Goal: Transaction & Acquisition: Download file/media

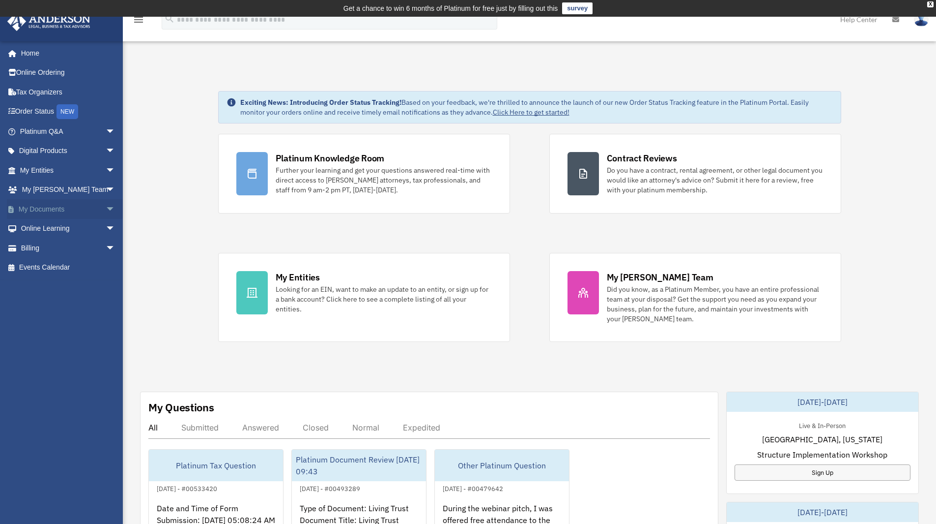
click at [57, 210] on link "My Documents arrow_drop_down" at bounding box center [68, 209] width 123 height 20
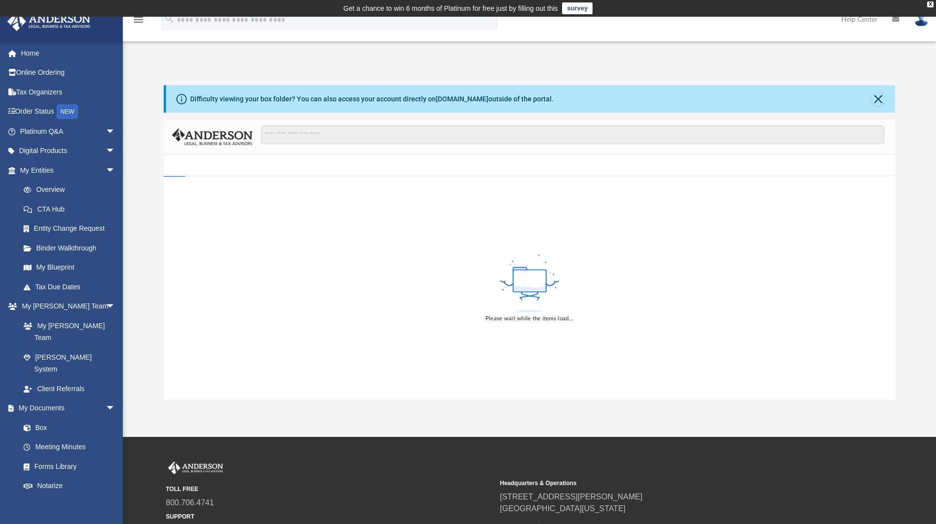
click at [426, 278] on div "Please wait while the items load..." at bounding box center [530, 287] width 732 height 223
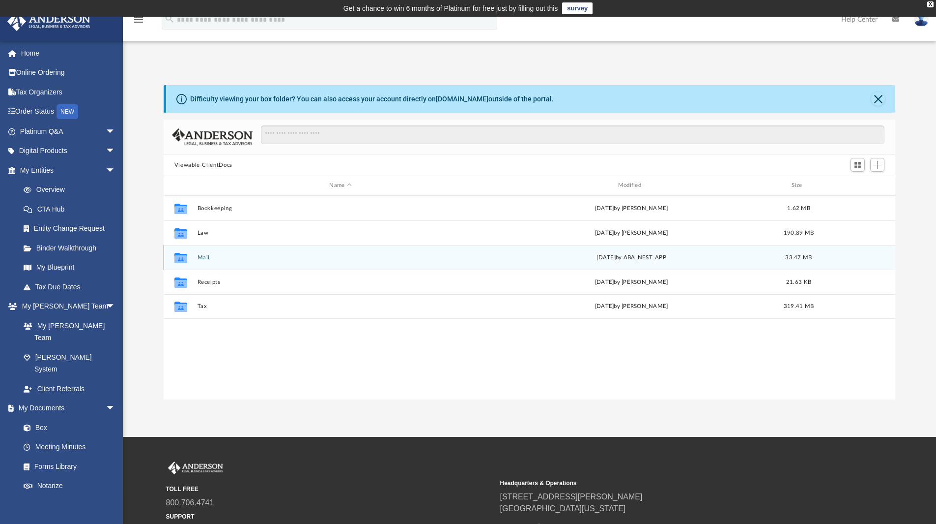
scroll to position [216, 725]
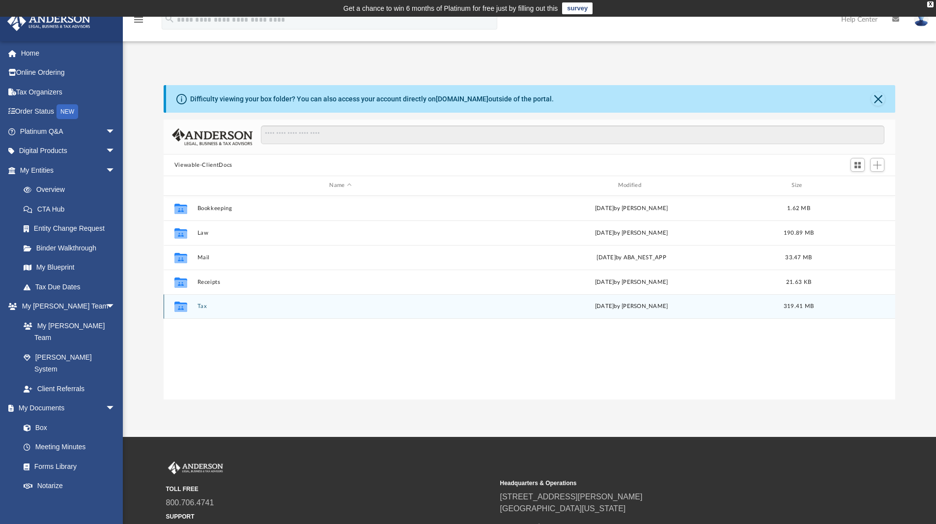
click at [213, 311] on div "Collaborated Folder Tax [DATE] by [PERSON_NAME] 319.41 MB" at bounding box center [530, 306] width 732 height 25
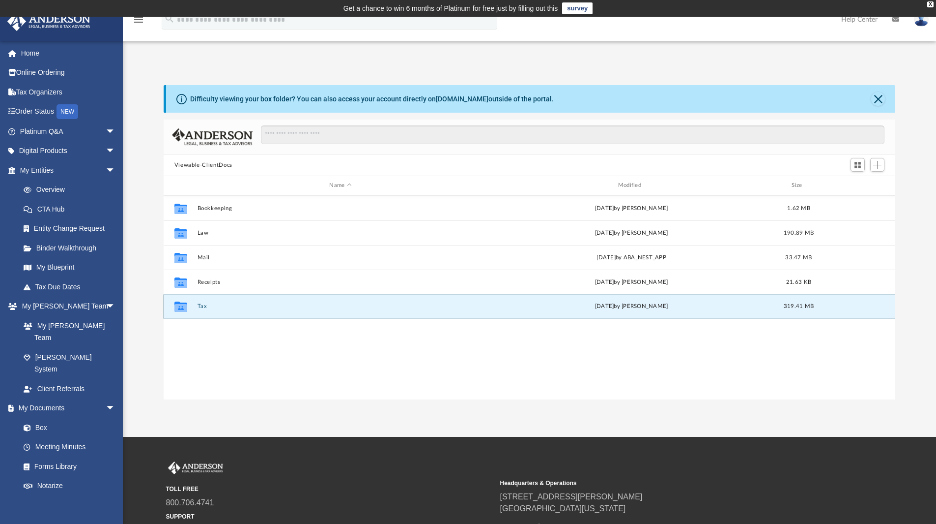
click at [197, 307] on div "Collaborated Folder Tax [DATE] by [PERSON_NAME] 319.41 MB" at bounding box center [530, 306] width 732 height 25
click at [202, 306] on button "Tax" at bounding box center [340, 306] width 287 height 6
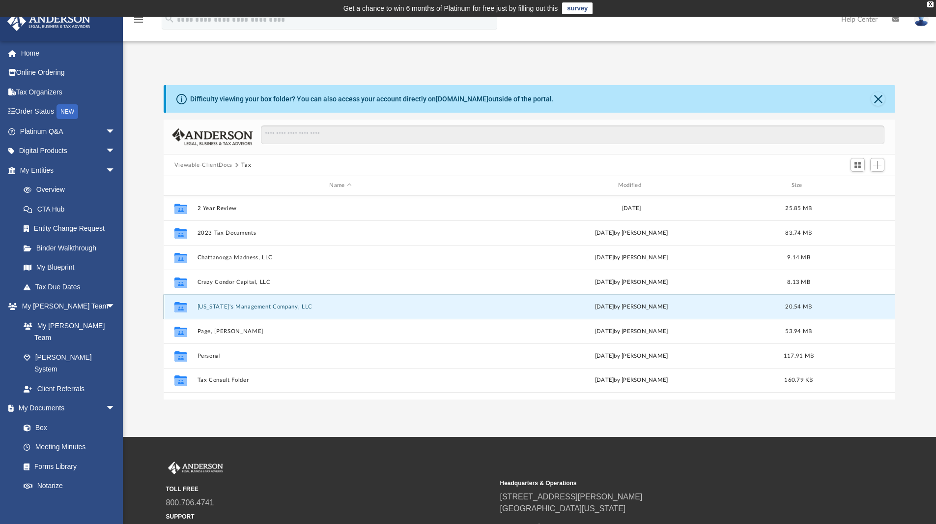
click at [234, 308] on button "[US_STATE]'s Management Company, LLC" at bounding box center [340, 306] width 287 height 6
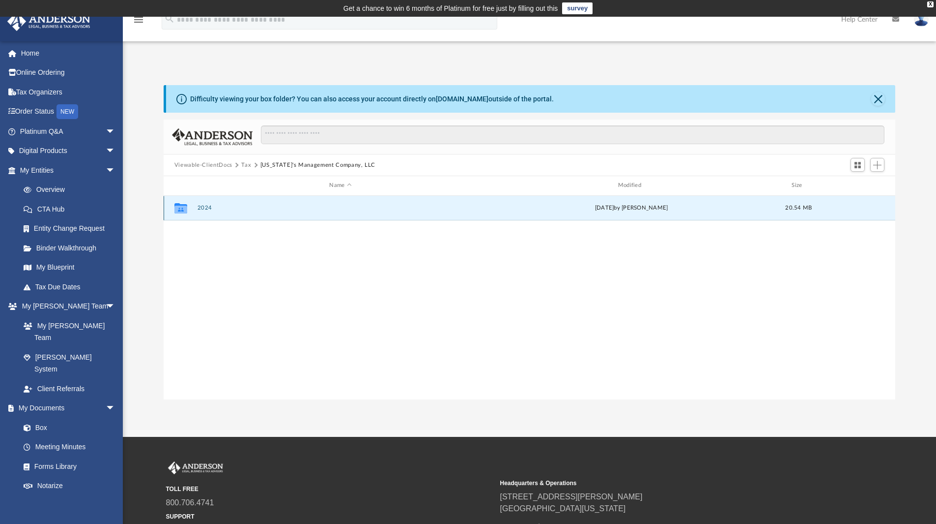
click at [204, 210] on button "2024" at bounding box center [340, 207] width 287 height 6
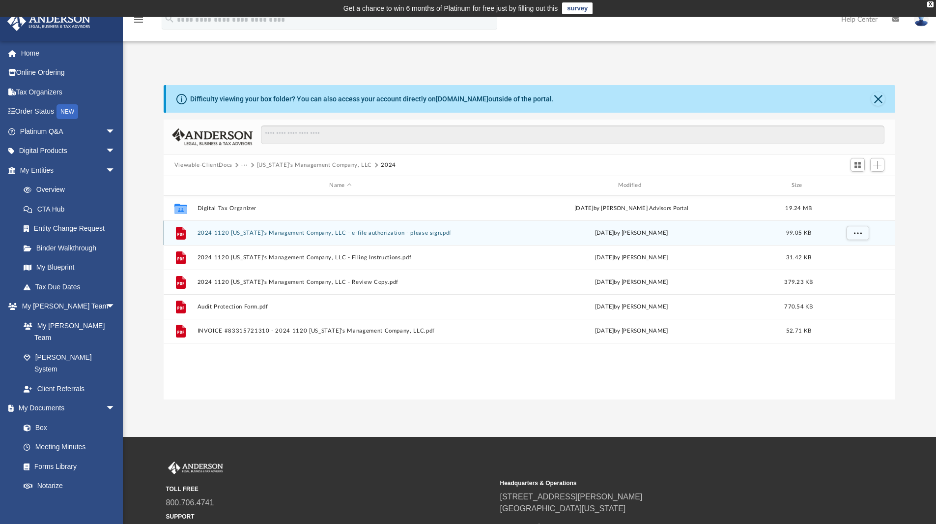
click at [230, 233] on button "2024 1120 [US_STATE]'s Management Company, LLC - e-file authorization - please …" at bounding box center [340, 233] width 287 height 6
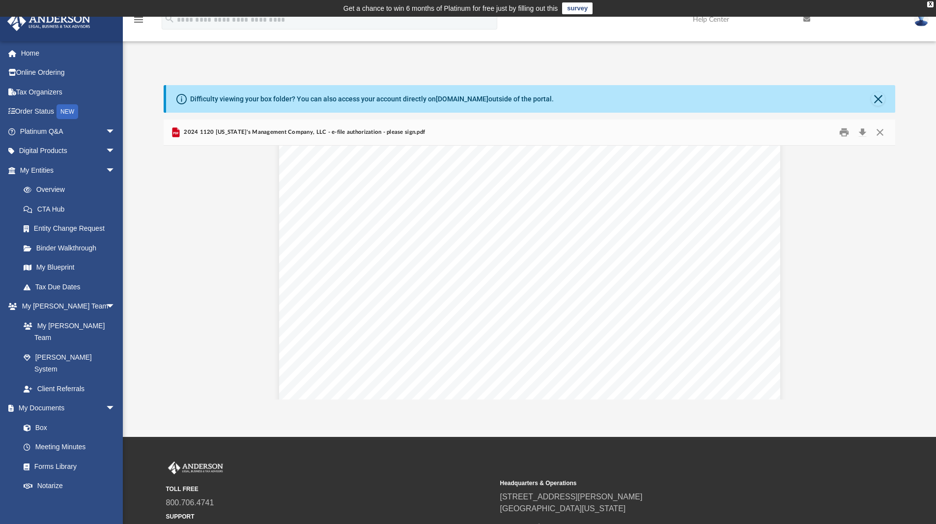
scroll to position [378, 0]
click at [861, 131] on button "Download" at bounding box center [863, 132] width 18 height 15
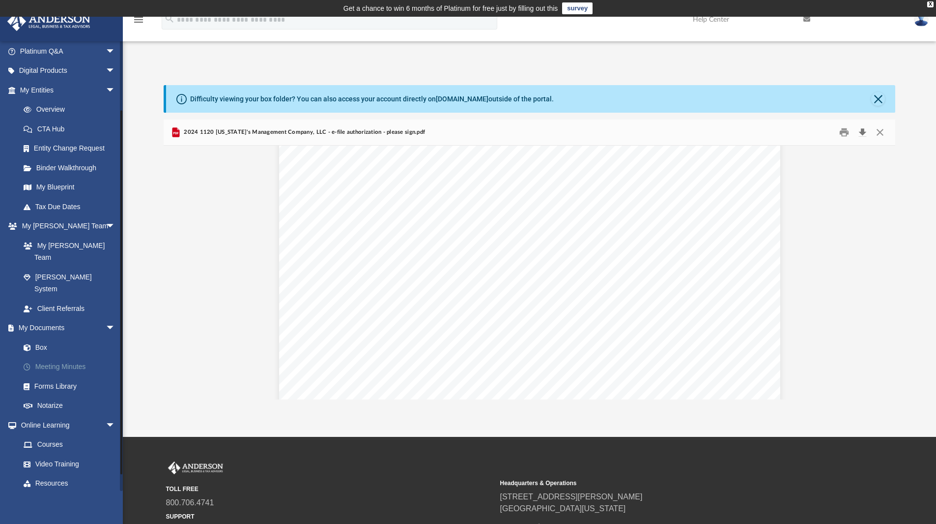
scroll to position [99, 0]
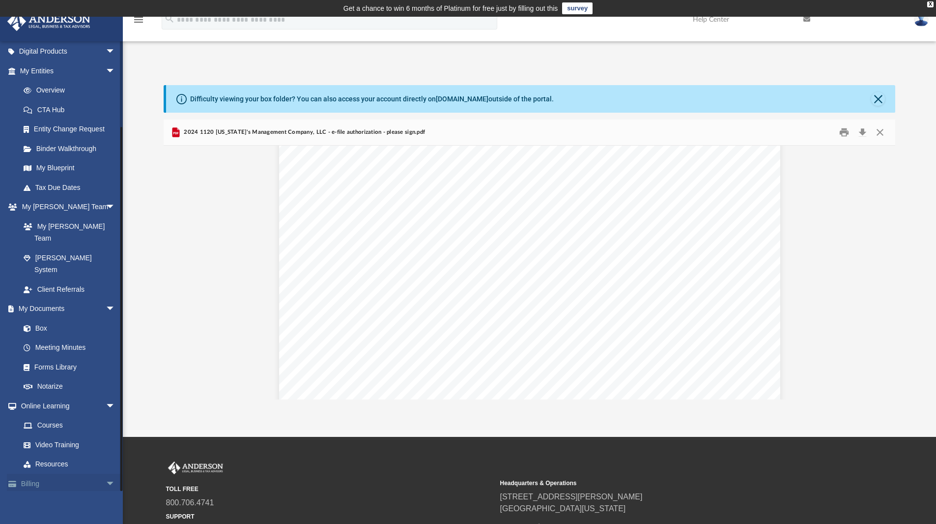
click at [51, 473] on link "Billing arrow_drop_down" at bounding box center [68, 483] width 123 height 20
click at [106, 473] on span "arrow_drop_down" at bounding box center [116, 483] width 20 height 20
click at [106, 473] on span "arrow_drop_up" at bounding box center [116, 483] width 20 height 20
click at [106, 473] on span "arrow_drop_down" at bounding box center [116, 483] width 20 height 20
click at [58, 493] on link "$ Open Invoices" at bounding box center [72, 503] width 117 height 20
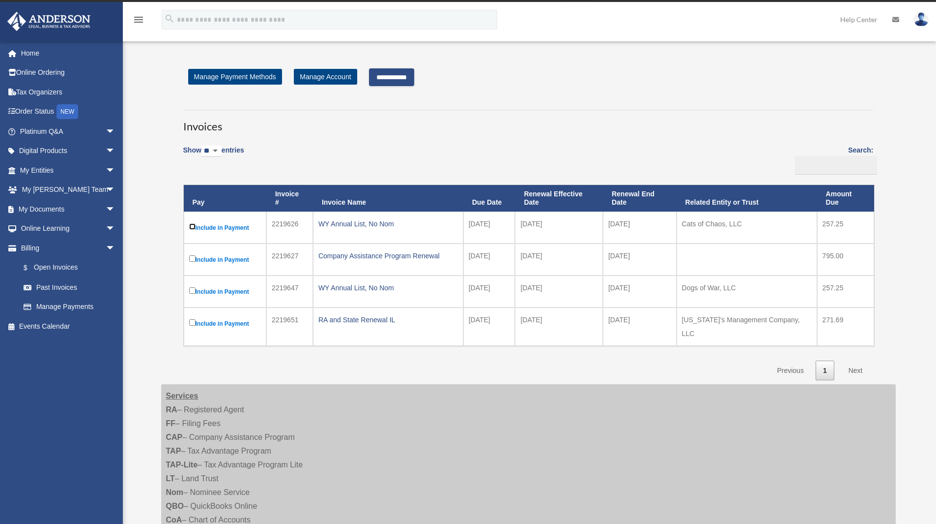
scroll to position [13, 0]
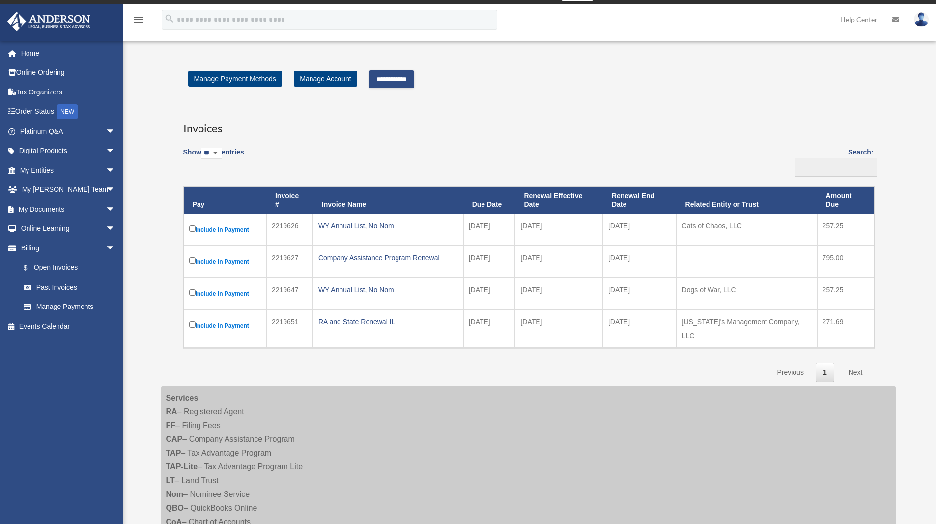
click at [395, 80] on input "**********" at bounding box center [391, 79] width 45 height 18
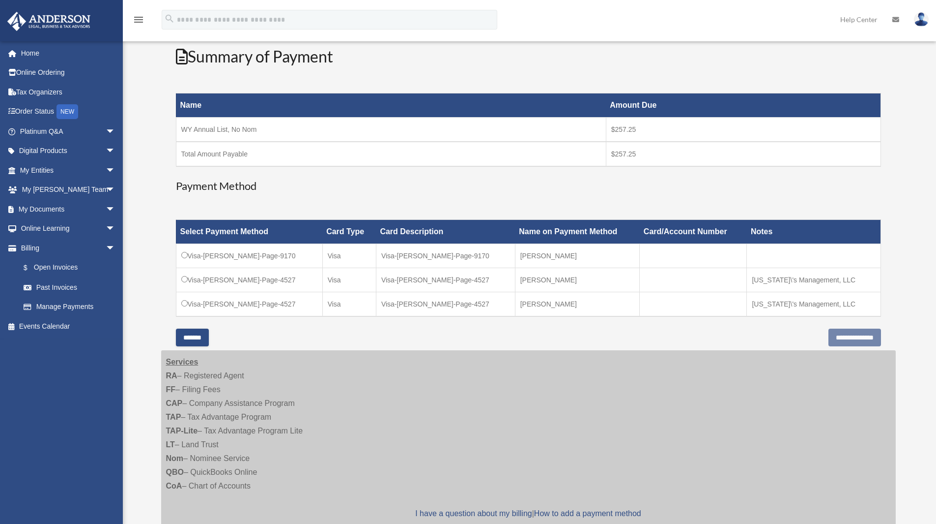
scroll to position [94, 0]
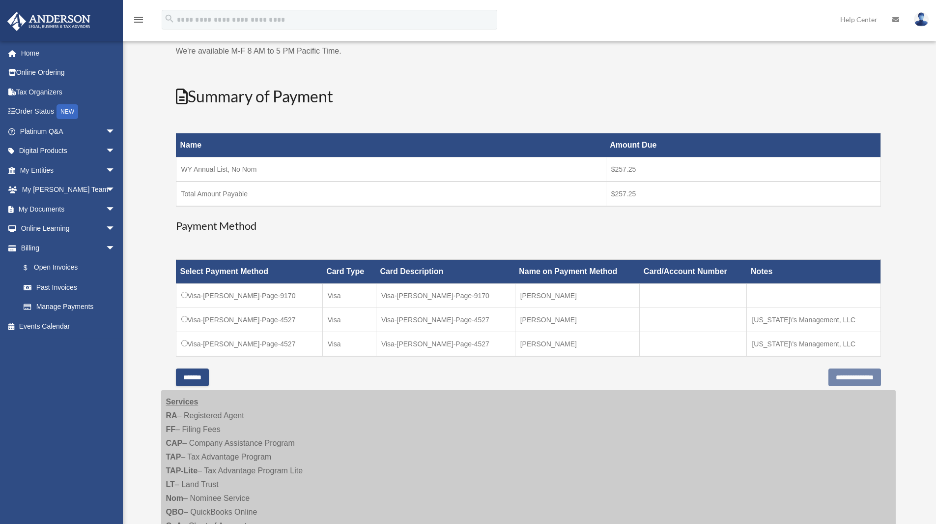
click at [225, 169] on td "WY Annual List, No Nom" at bounding box center [391, 169] width 430 height 25
click at [829, 381] on input "**********" at bounding box center [855, 377] width 53 height 18
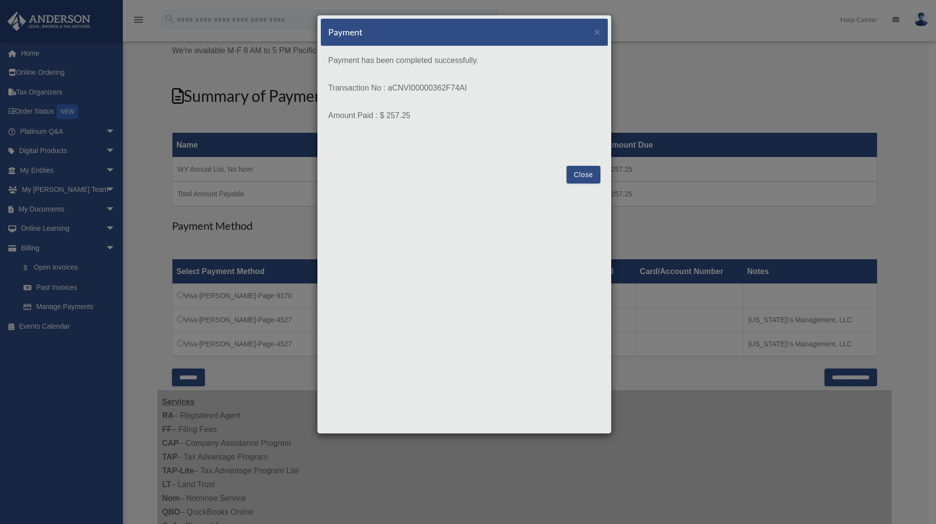
click at [583, 178] on button "Close" at bounding box center [584, 175] width 34 height 18
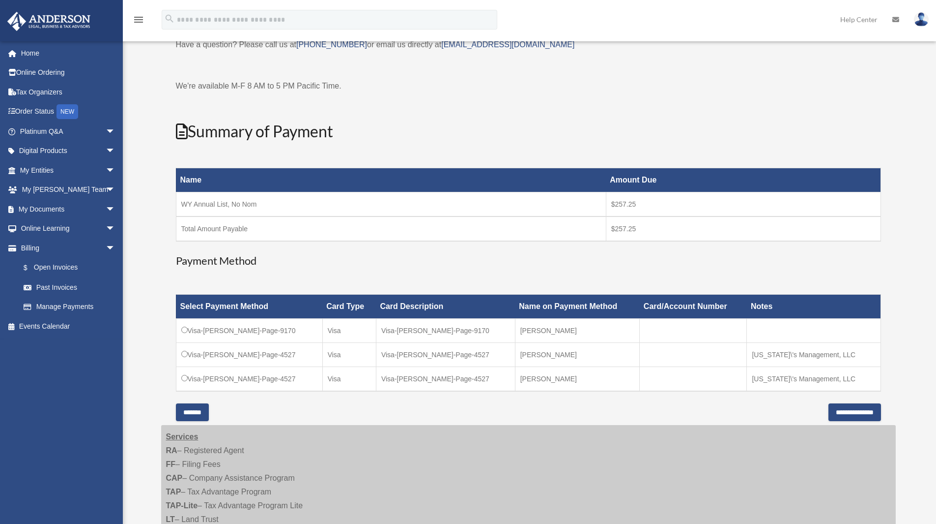
scroll to position [56, 0]
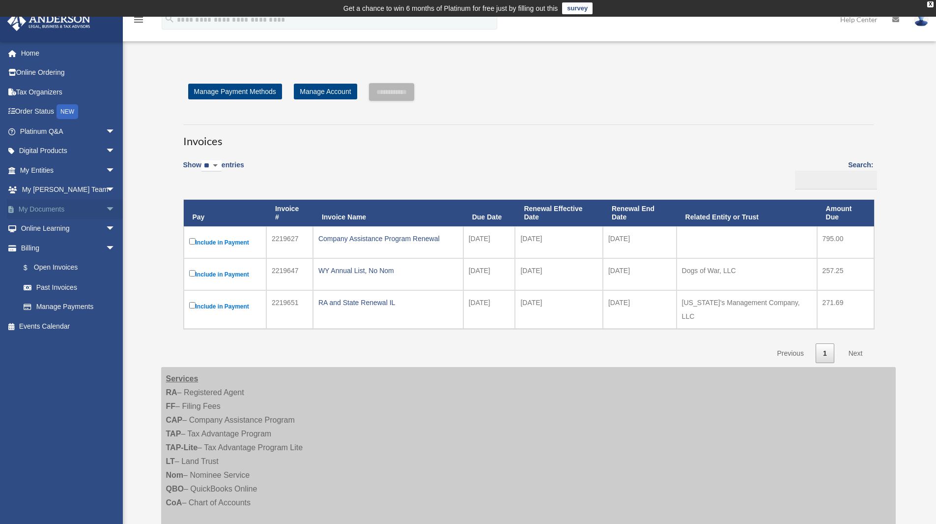
click at [41, 206] on link "My Documents arrow_drop_down" at bounding box center [68, 209] width 123 height 20
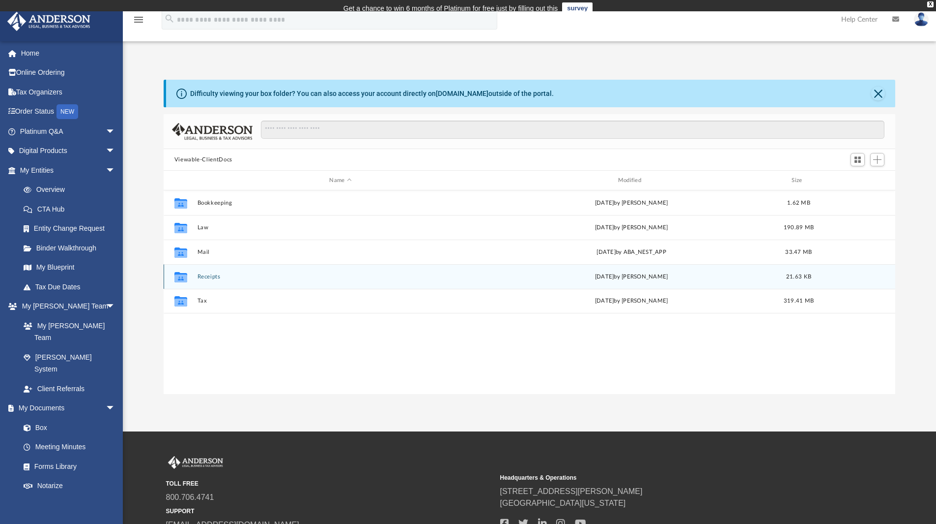
scroll to position [216, 725]
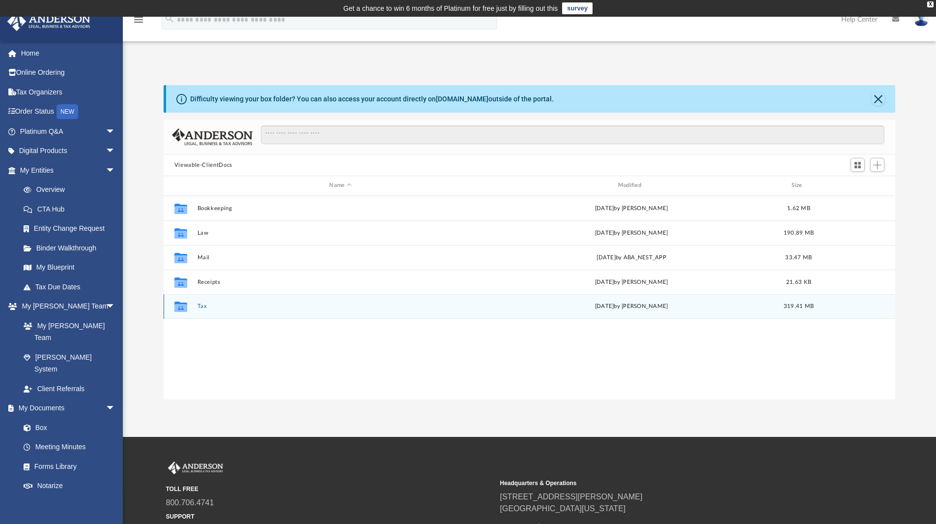
click at [293, 305] on button "Tax" at bounding box center [340, 306] width 287 height 6
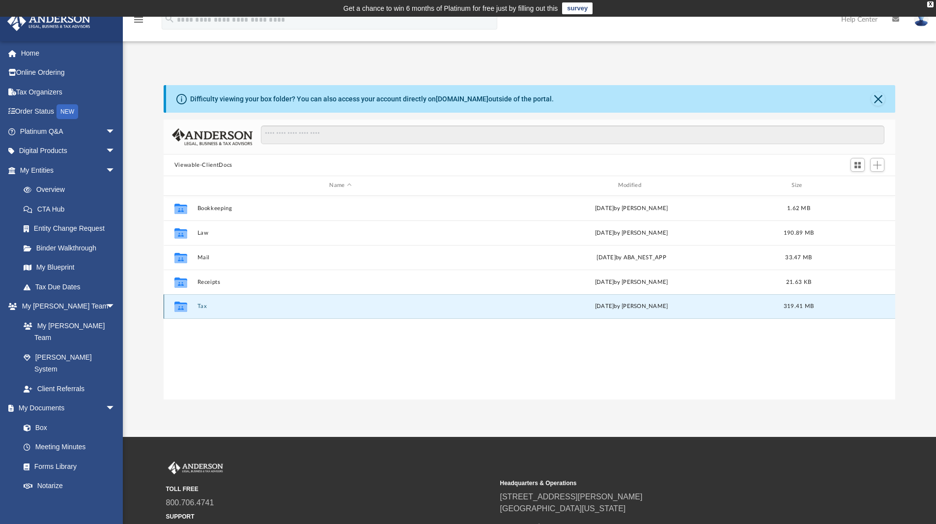
click at [293, 305] on button "Tax" at bounding box center [340, 306] width 287 height 6
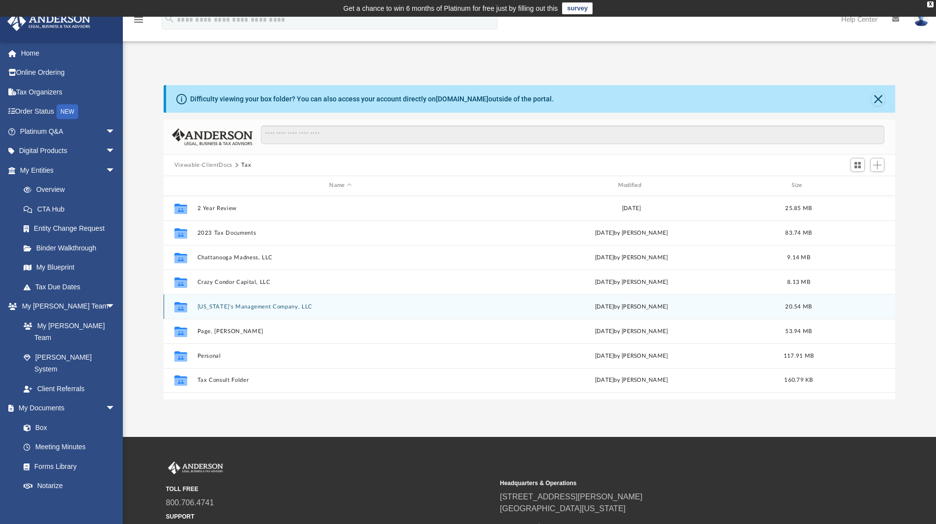
click at [239, 303] on button "[US_STATE]'s Management Company, LLC" at bounding box center [340, 306] width 287 height 6
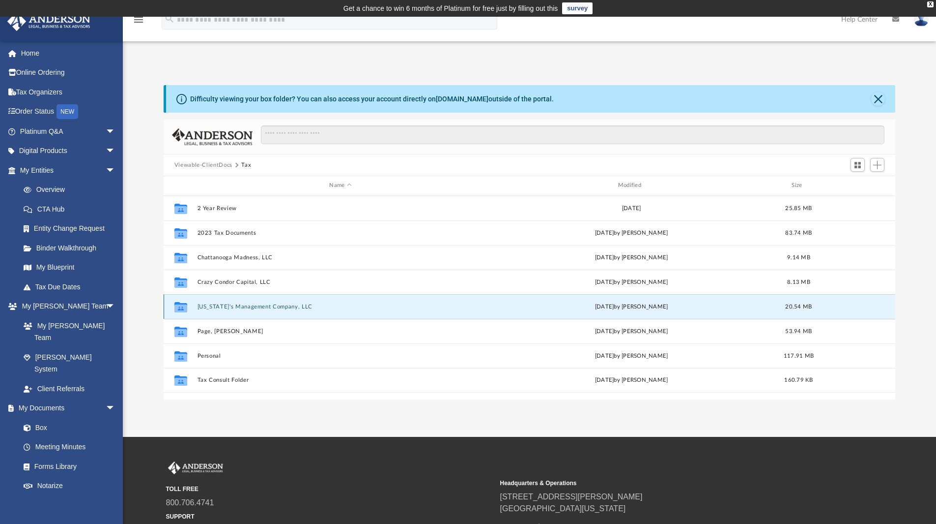
click at [239, 303] on button "[US_STATE]'s Management Company, LLC" at bounding box center [340, 306] width 287 height 6
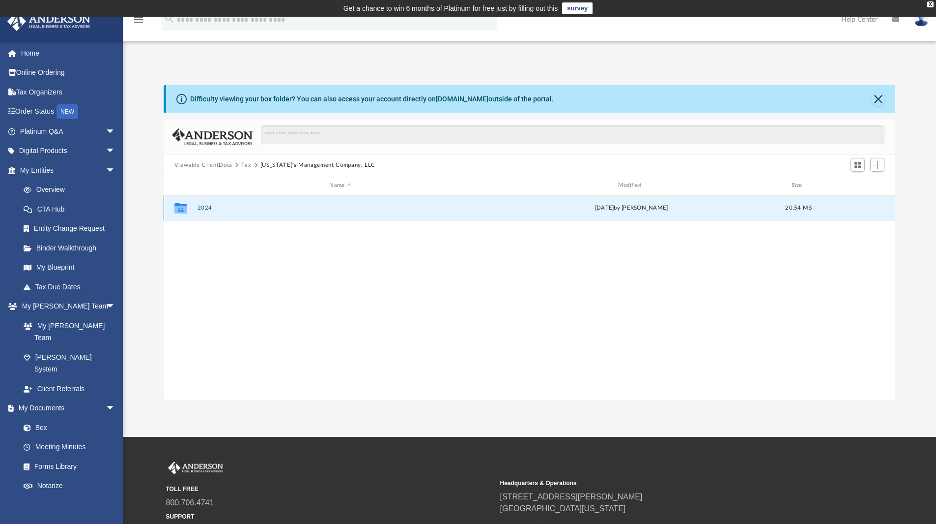
click at [204, 209] on button "2024" at bounding box center [340, 207] width 287 height 6
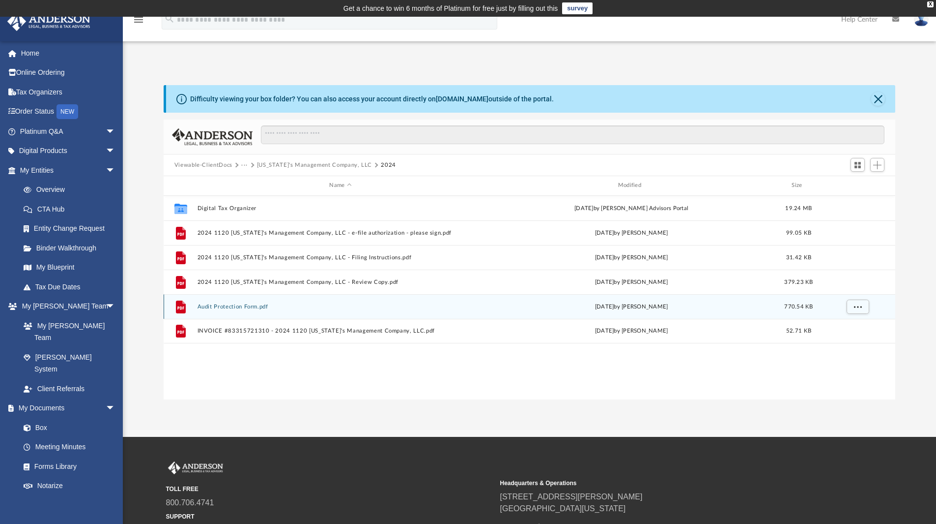
click at [180, 305] on icon "grid" at bounding box center [181, 306] width 10 height 13
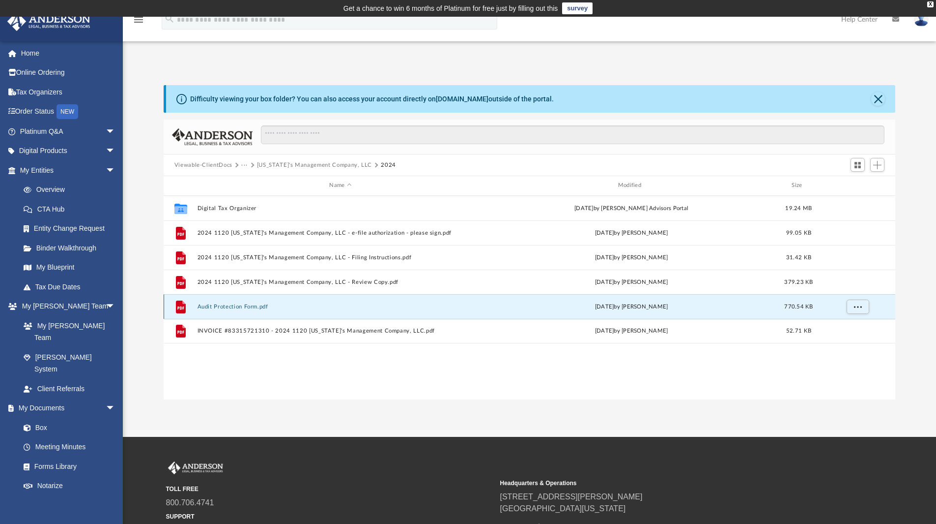
click at [218, 304] on button "Audit Protection Form.pdf" at bounding box center [340, 306] width 287 height 6
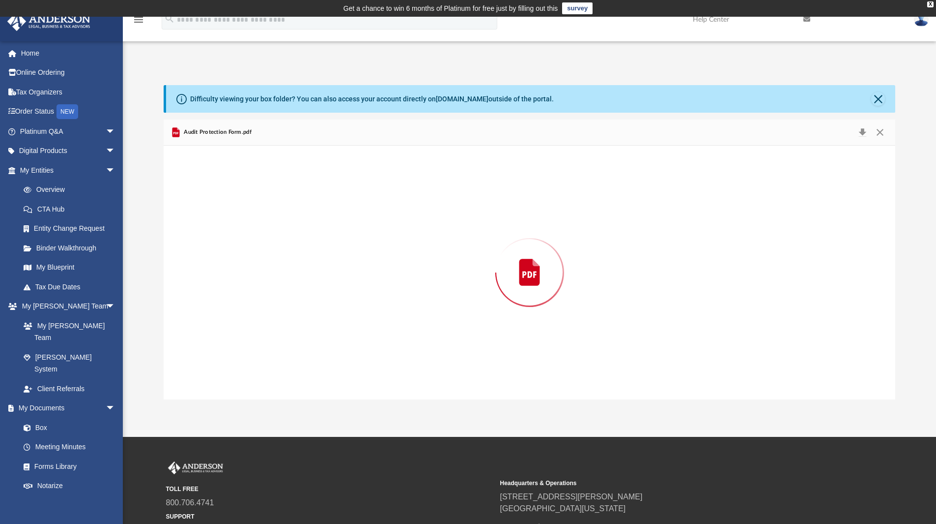
click at [218, 304] on div "Preview" at bounding box center [530, 273] width 732 height 254
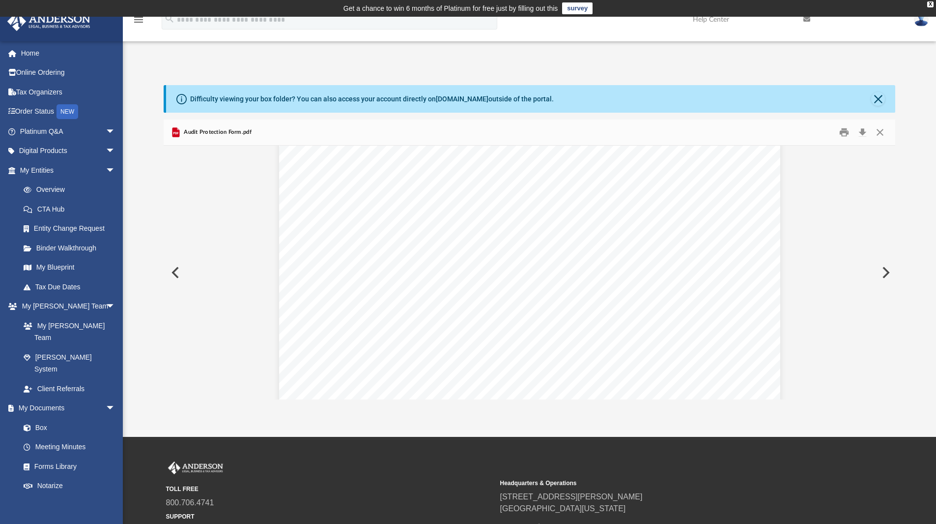
scroll to position [23, 0]
click at [310, 293] on div "TAX PREPARATION AUDIT PROTECTION Special Offer for Anderson Advisors Prepared R…" at bounding box center [529, 454] width 501 height 649
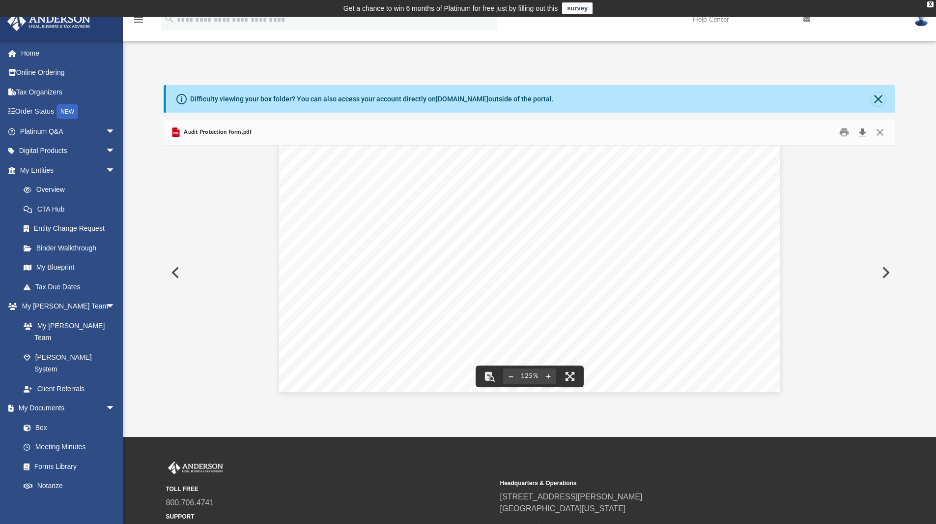
click at [864, 132] on button "Download" at bounding box center [863, 132] width 18 height 15
click at [884, 128] on button "Close" at bounding box center [881, 132] width 18 height 15
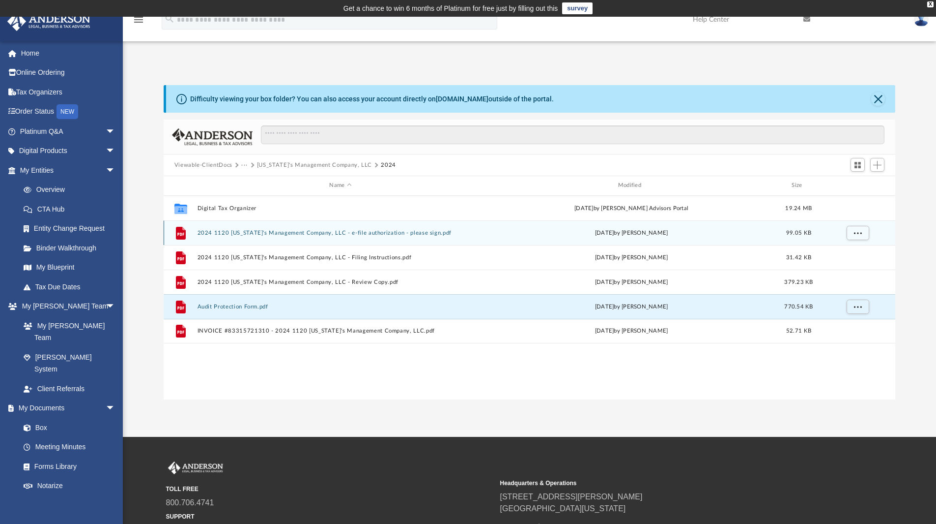
click at [264, 238] on div "File 2024 1120 Maine's Management Company, LLC - e-file authorization - please …" at bounding box center [530, 232] width 732 height 25
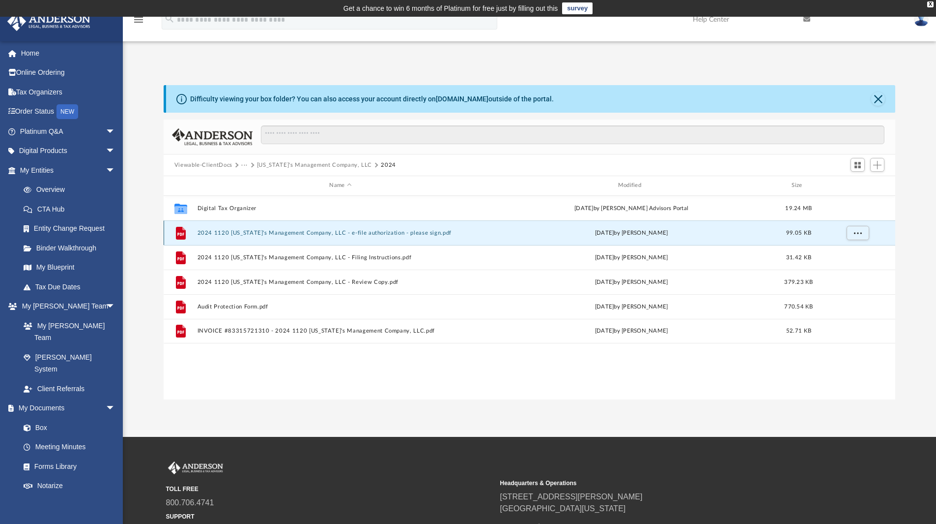
click at [267, 234] on button "2024 1120 [US_STATE]'s Management Company, LLC - e-file authorization - please …" at bounding box center [340, 233] width 287 height 6
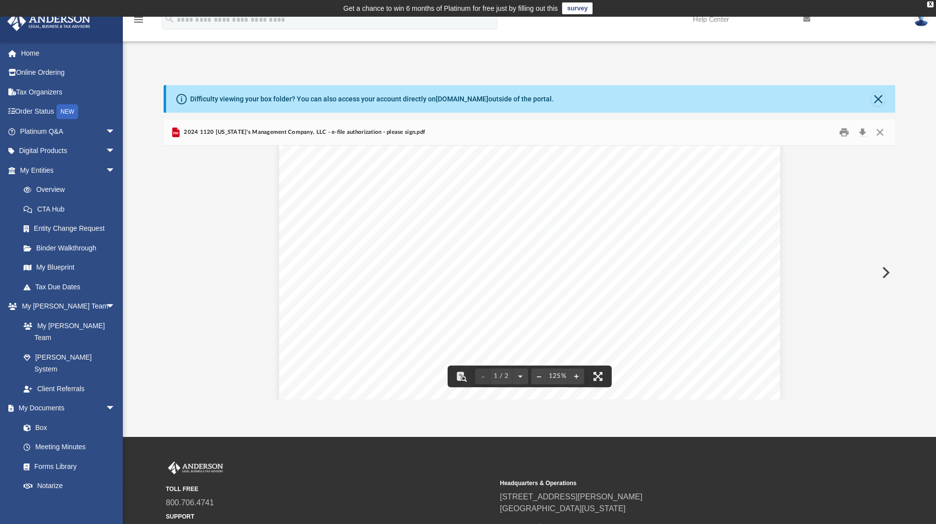
scroll to position [291, 0]
click at [883, 102] on button "Close" at bounding box center [879, 99] width 14 height 14
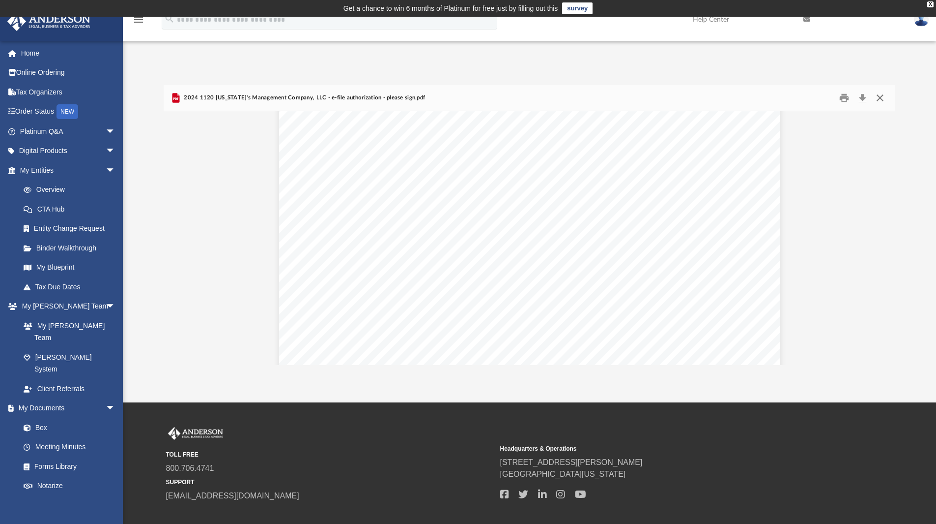
click at [882, 99] on button "Close" at bounding box center [881, 97] width 18 height 15
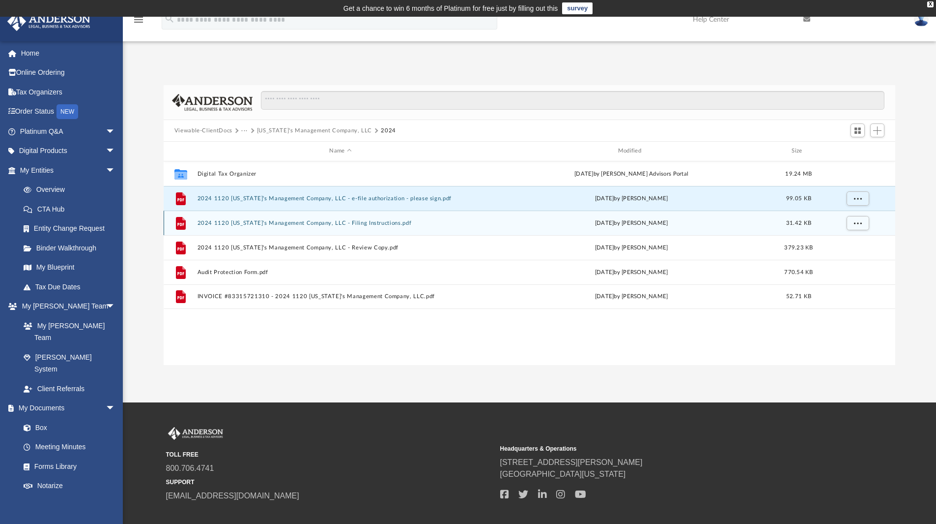
click at [306, 223] on button "2024 1120 [US_STATE]'s Management Company, LLC - Filing Instructions.pdf" at bounding box center [340, 223] width 287 height 6
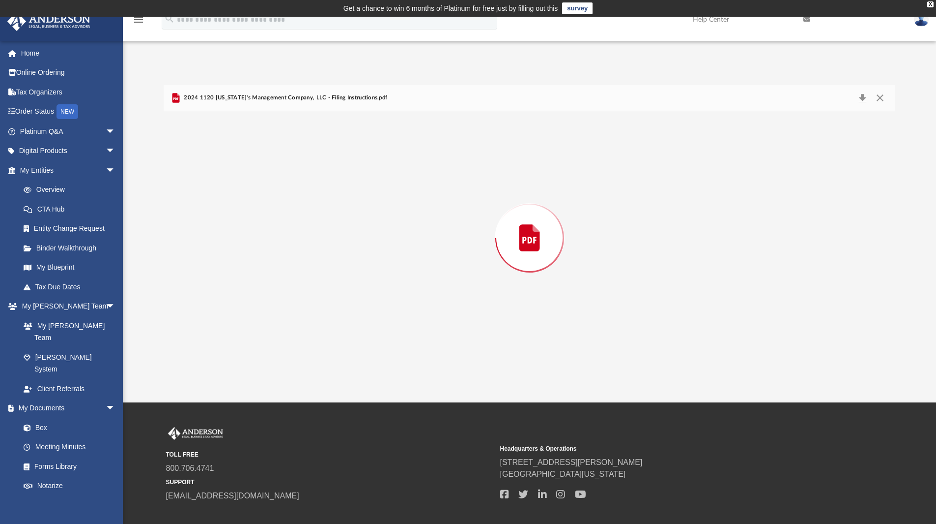
click at [306, 223] on div "Preview" at bounding box center [530, 238] width 732 height 254
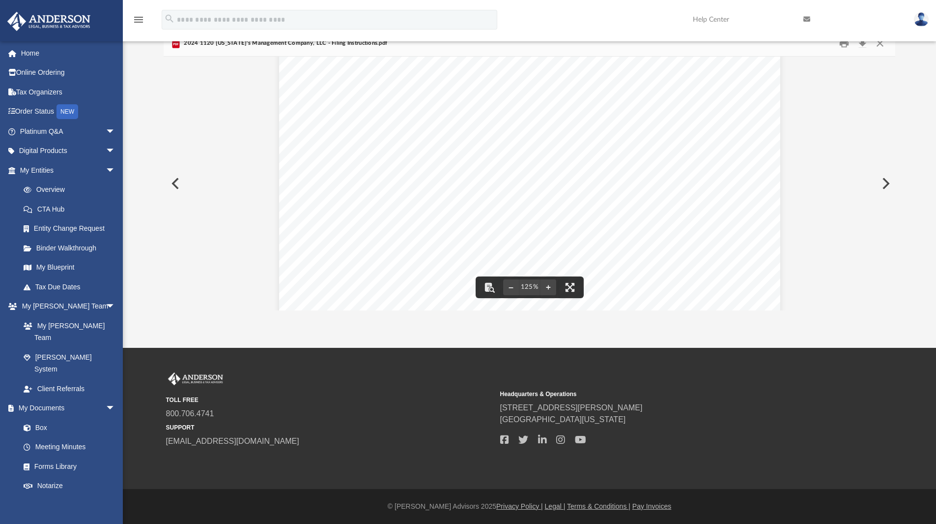
scroll to position [0, 0]
click at [882, 46] on button "Close" at bounding box center [881, 43] width 18 height 15
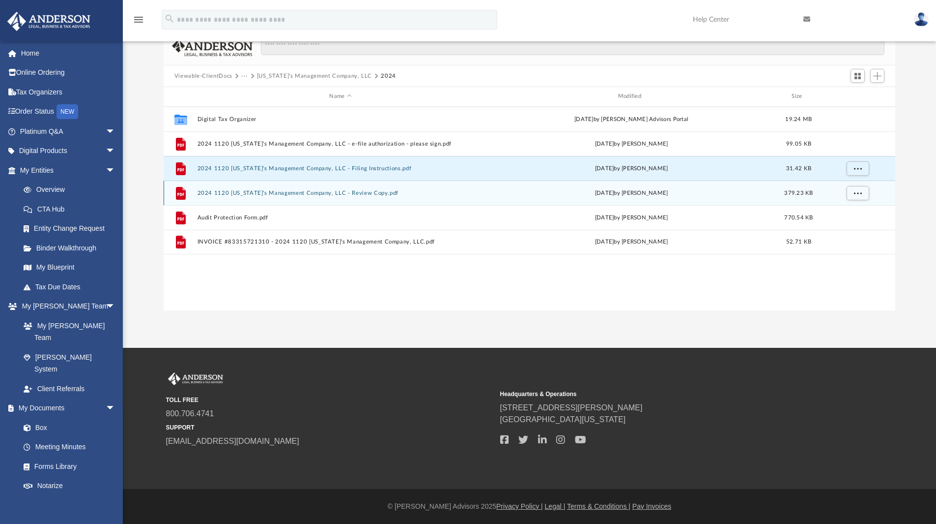
click at [332, 192] on button "2024 1120 [US_STATE]'s Management Company, LLC - Review Copy.pdf" at bounding box center [340, 193] width 287 height 6
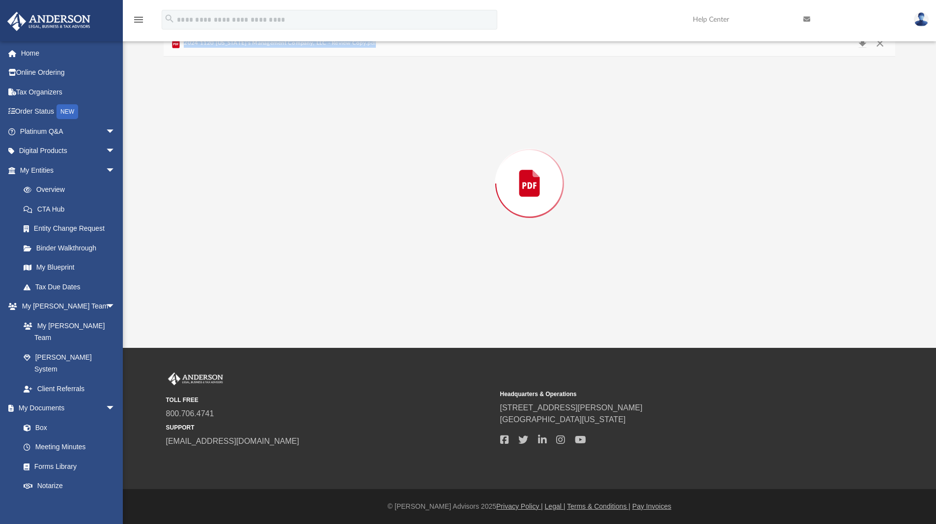
click at [332, 192] on div "Preview" at bounding box center [530, 184] width 732 height 254
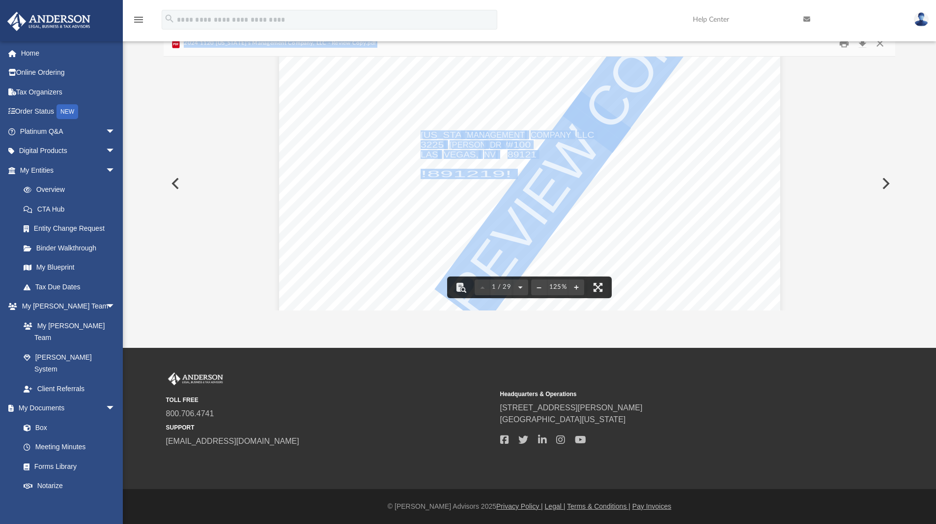
scroll to position [252, 0]
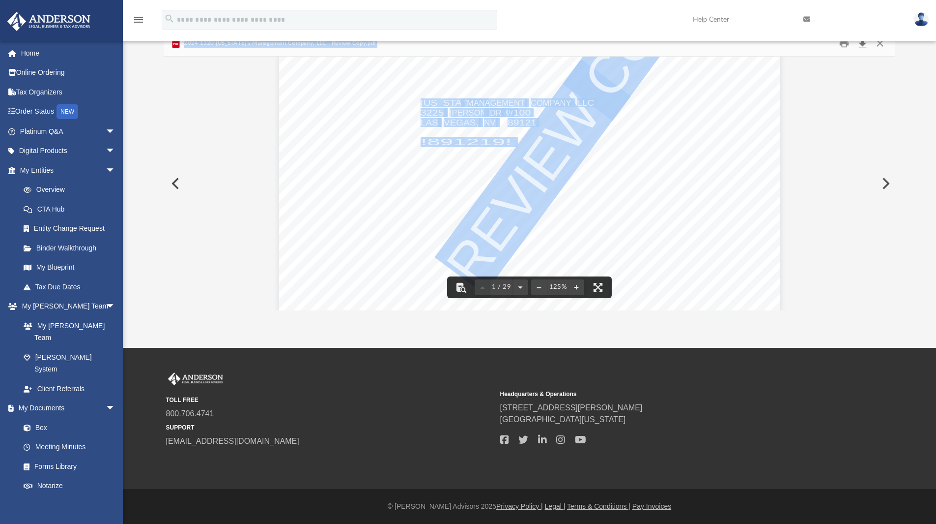
click at [863, 45] on button "Download" at bounding box center [863, 43] width 18 height 15
click at [881, 44] on button "Close" at bounding box center [881, 43] width 18 height 15
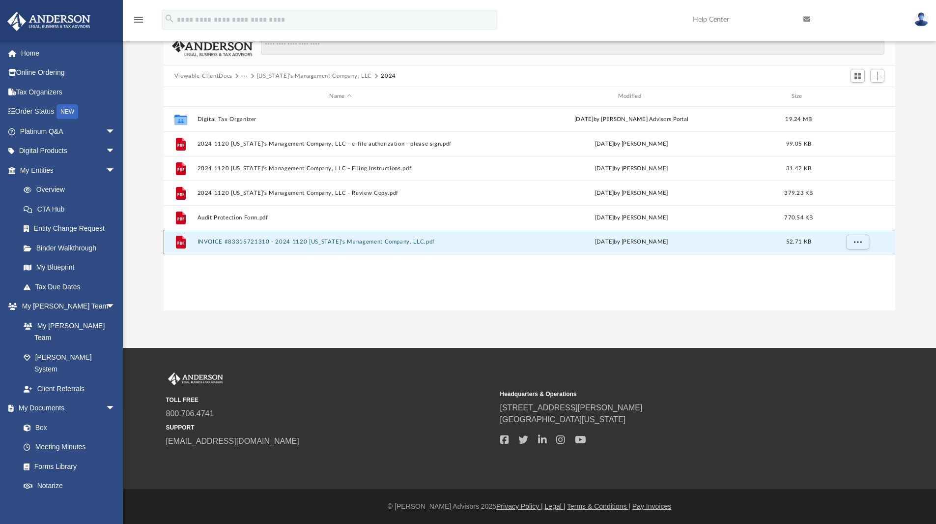
click at [259, 241] on button "INVOICE #83315721310 - 2024 1120 [US_STATE]'s Management Company, LLC.pdf" at bounding box center [340, 241] width 287 height 6
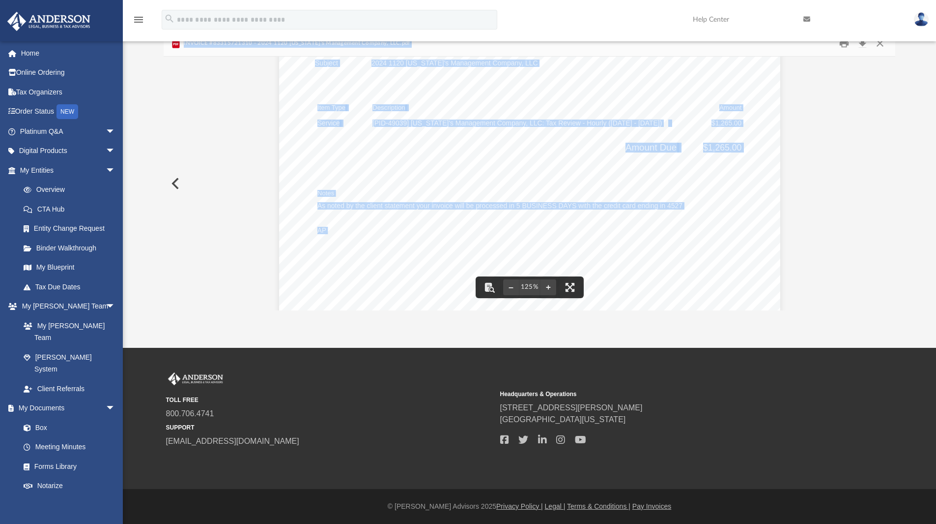
scroll to position [178, 0]
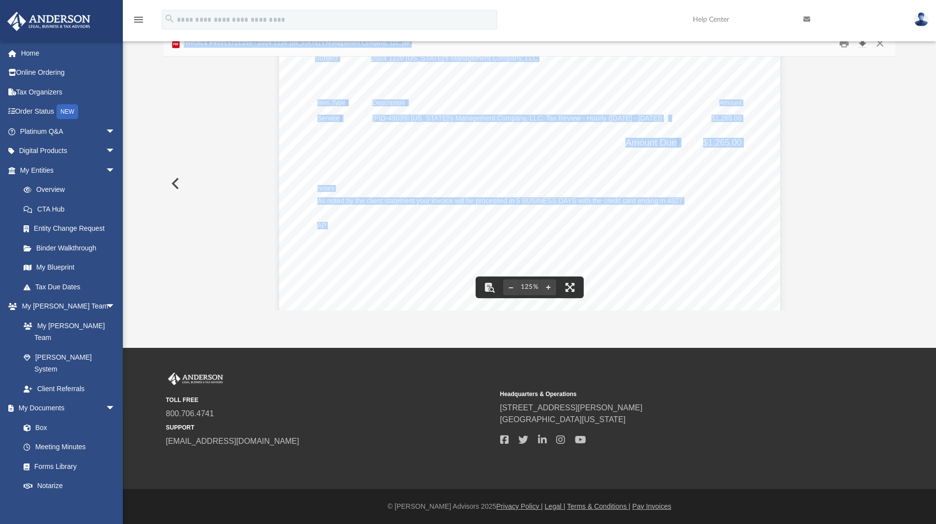
click at [862, 44] on button "Download" at bounding box center [863, 43] width 18 height 15
